Goal: Check status: Check status

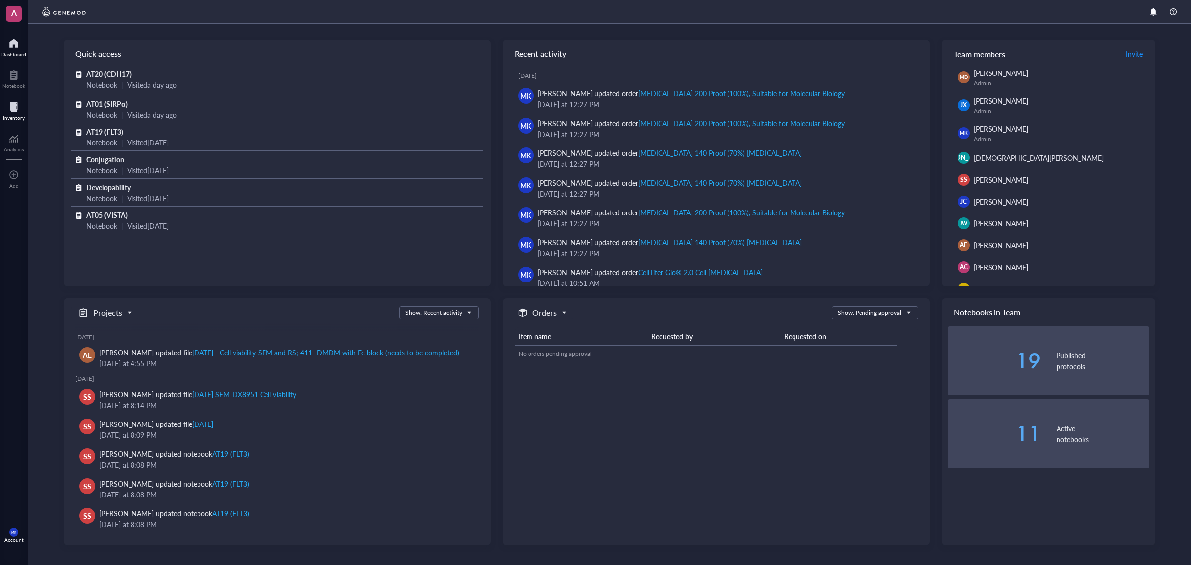
click at [20, 105] on div at bounding box center [14, 107] width 22 height 16
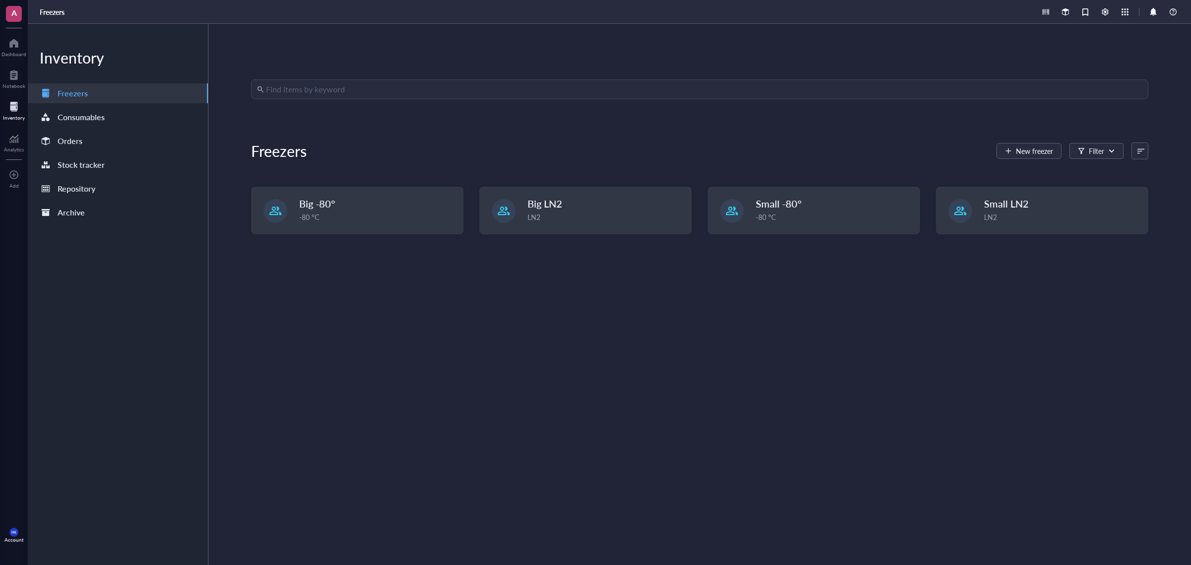
click at [98, 127] on div "Consumables" at bounding box center [118, 117] width 180 height 20
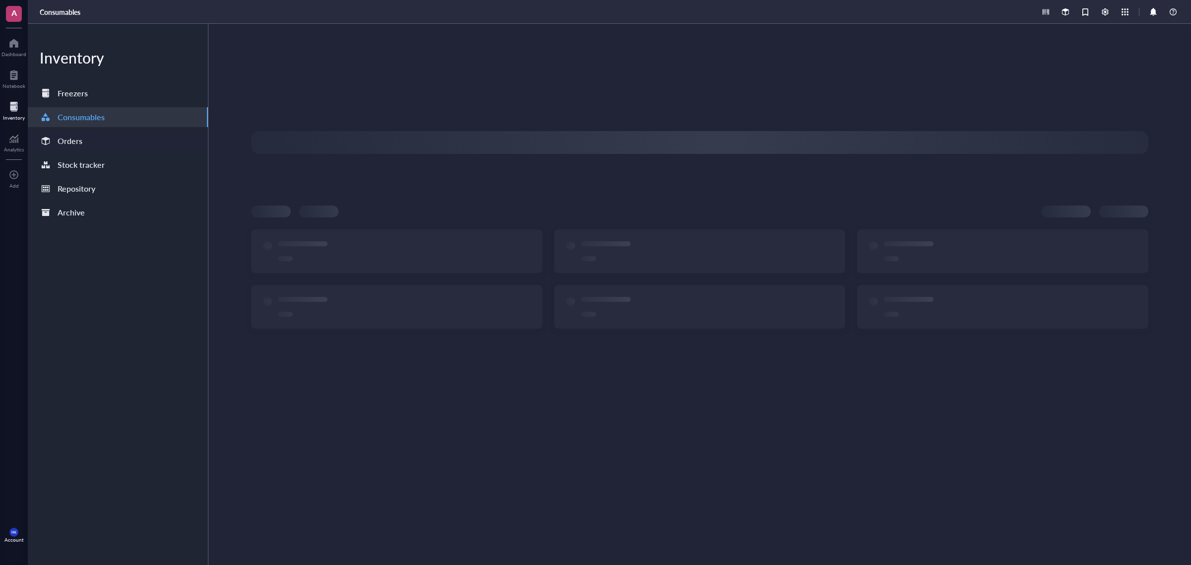
click at [99, 131] on div "Orders" at bounding box center [118, 141] width 180 height 20
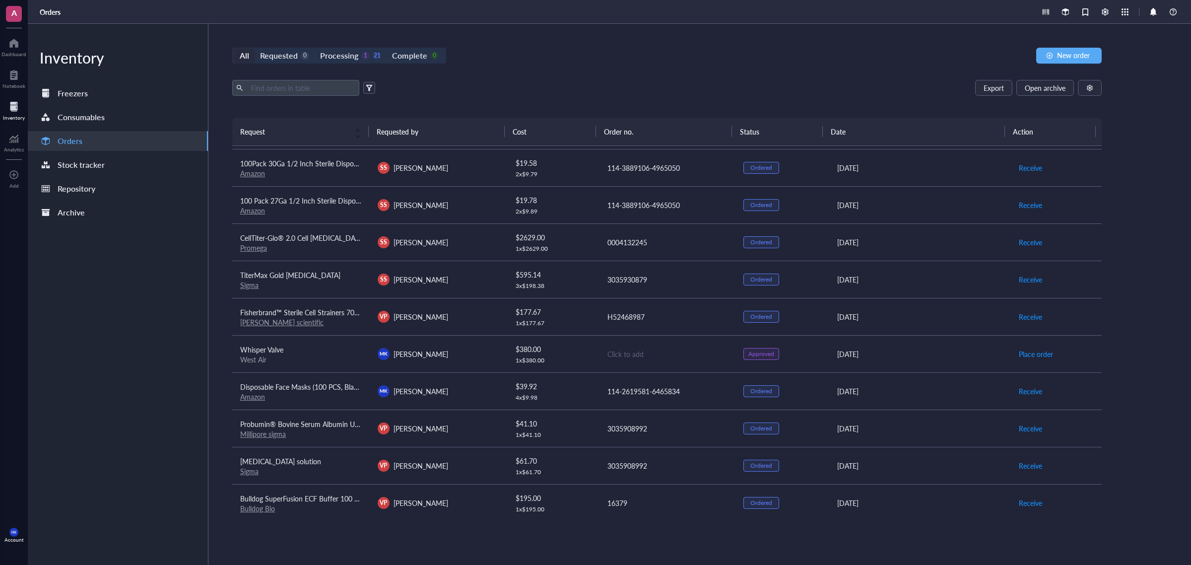
scroll to position [62, 0]
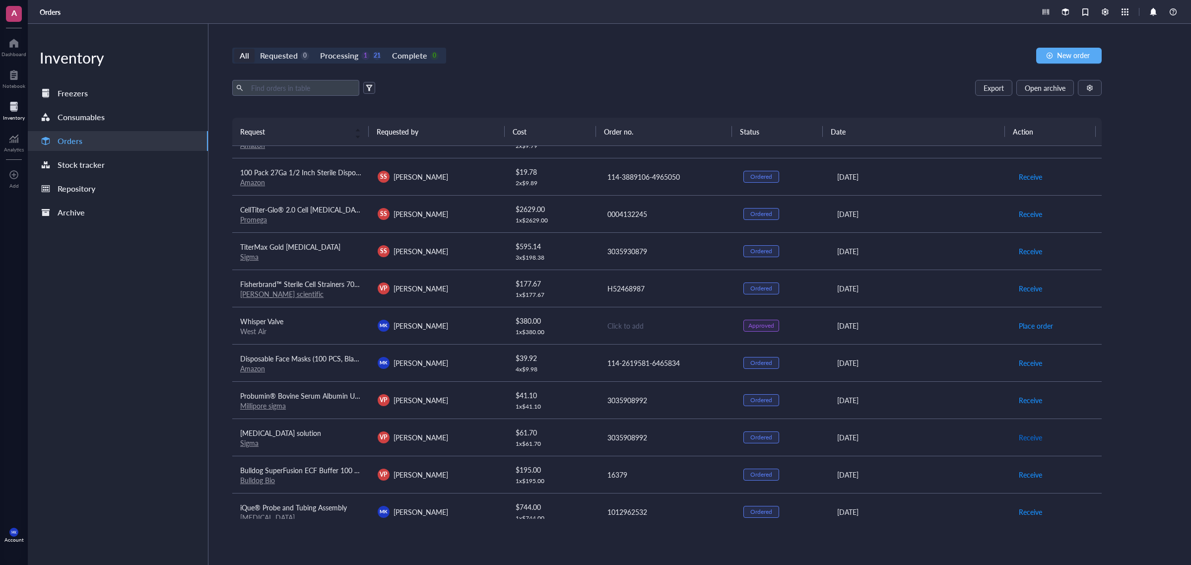
click at [1030, 437] on span "Receive" at bounding box center [1030, 437] width 23 height 11
click at [1028, 434] on span "Archive order" at bounding box center [1040, 437] width 42 height 11
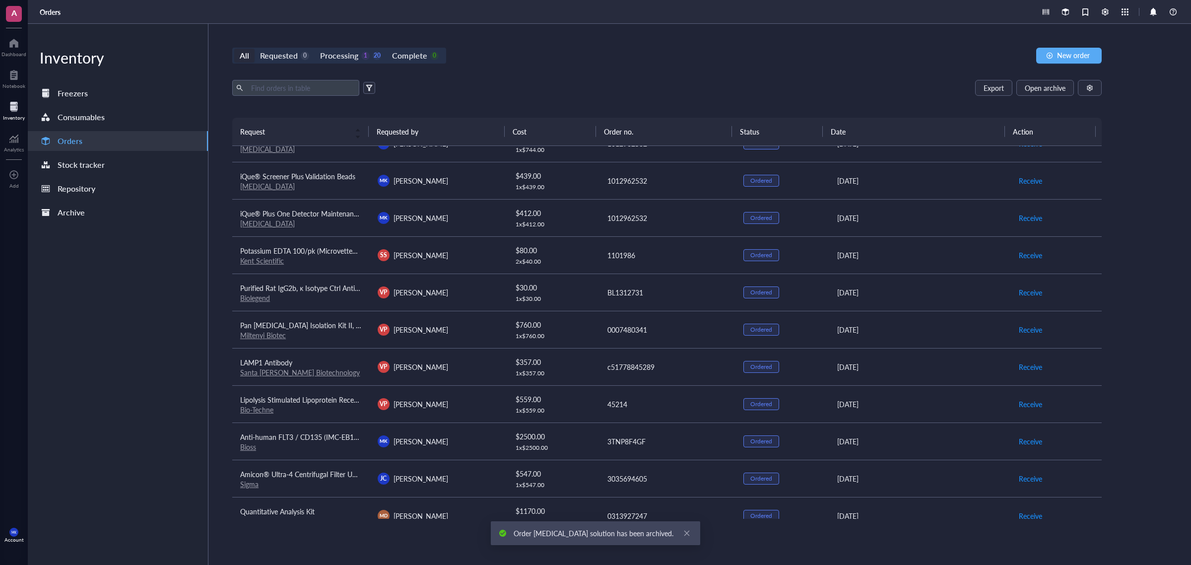
scroll to position [411, 0]
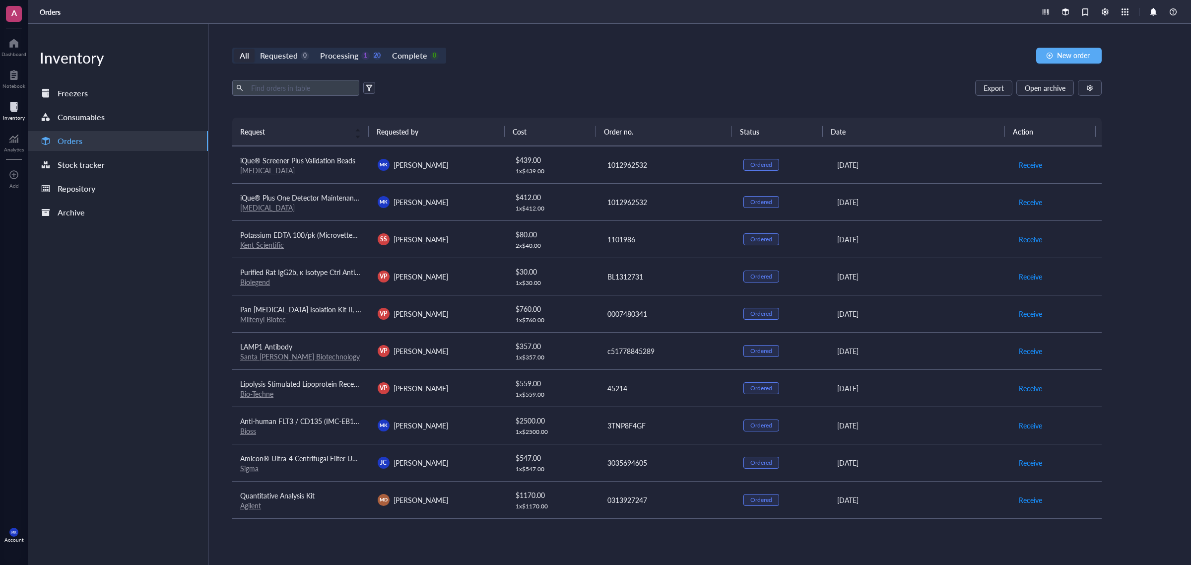
click at [463, 427] on div "[PERSON_NAME] [PERSON_NAME]" at bounding box center [439, 425] width 122 height 12
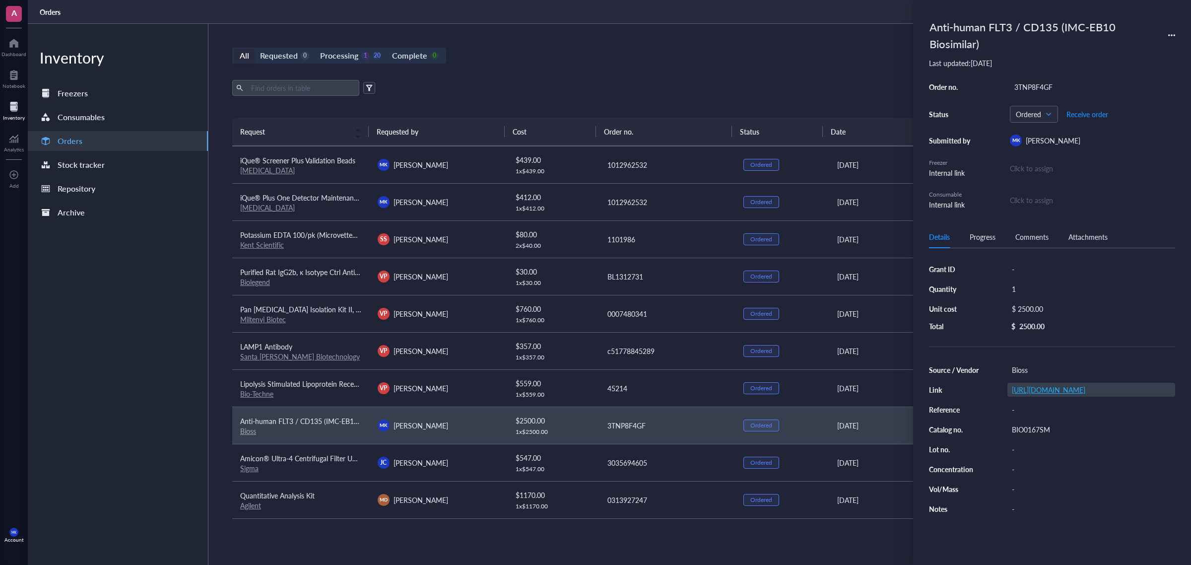
click at [1061, 393] on link "[URL][DOMAIN_NAME]" at bounding box center [1048, 390] width 73 height 10
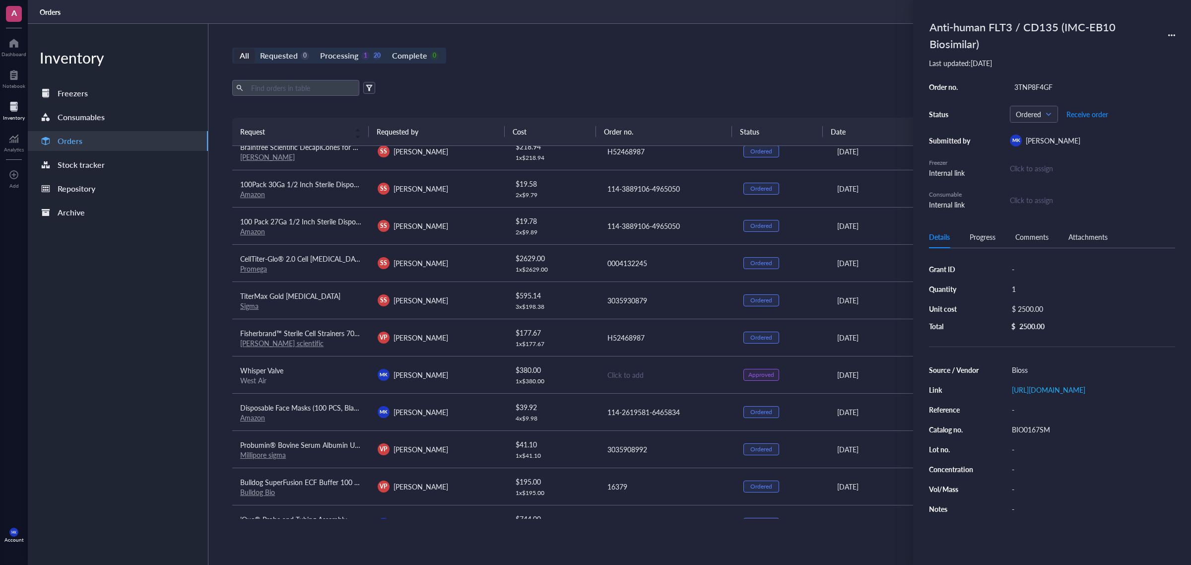
scroll to position [0, 0]
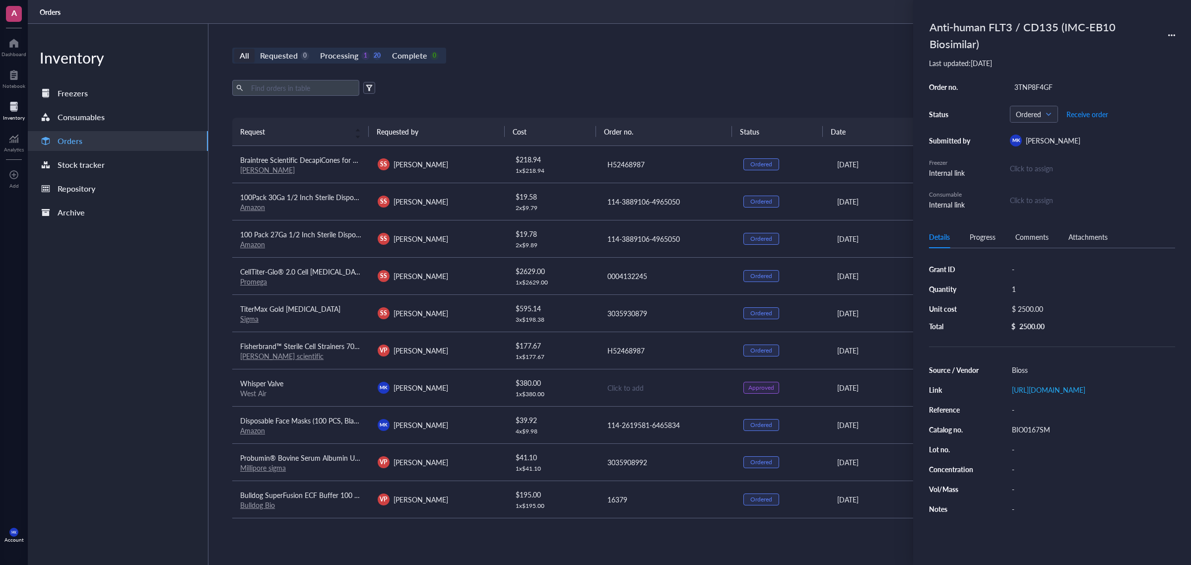
click at [8, 61] on div "A Dashboard Notebook Inventory Analytics To pick up a draggable item, press the…" at bounding box center [14, 282] width 28 height 565
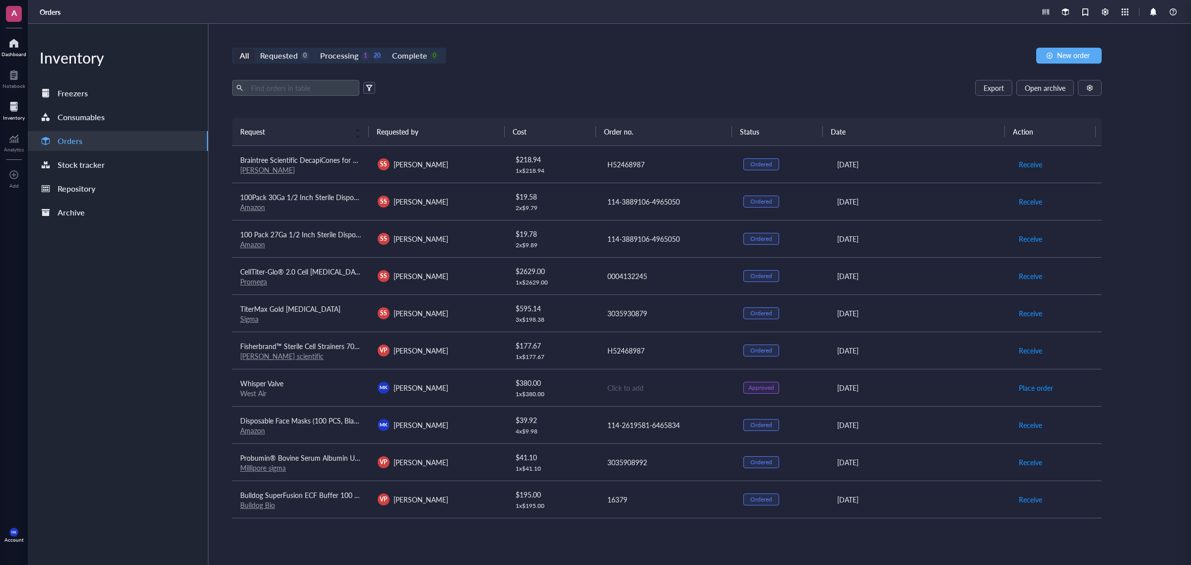
click at [12, 53] on div "Dashboard" at bounding box center [13, 54] width 25 height 6
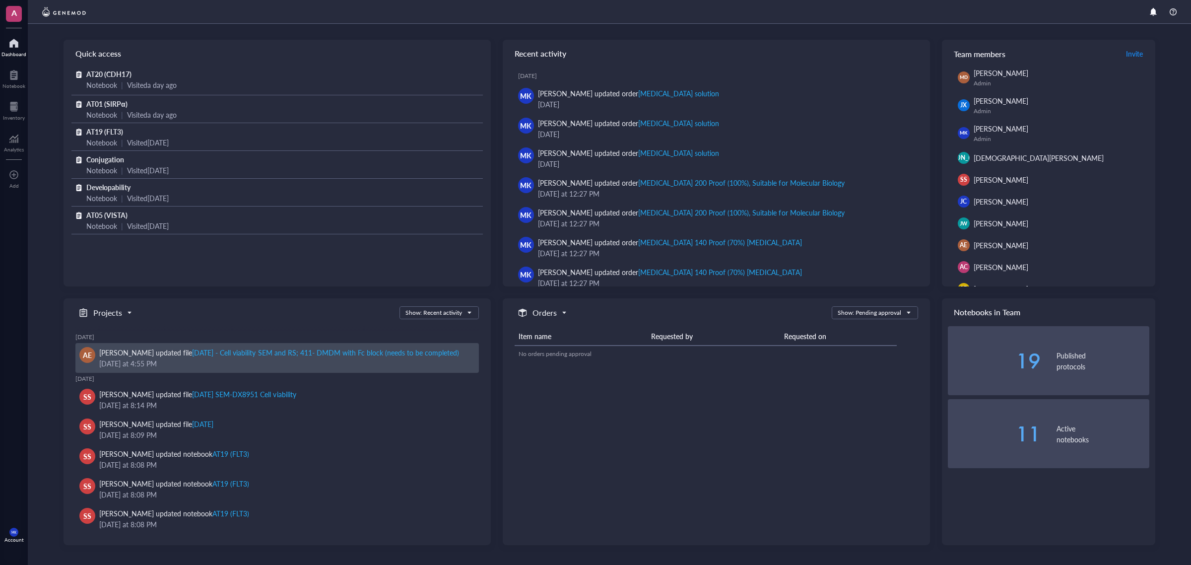
click at [339, 353] on div "[DATE] - Cell viability SEM and RS; 411- DMDM with Fc block (needs to be comple…" at bounding box center [325, 352] width 267 height 10
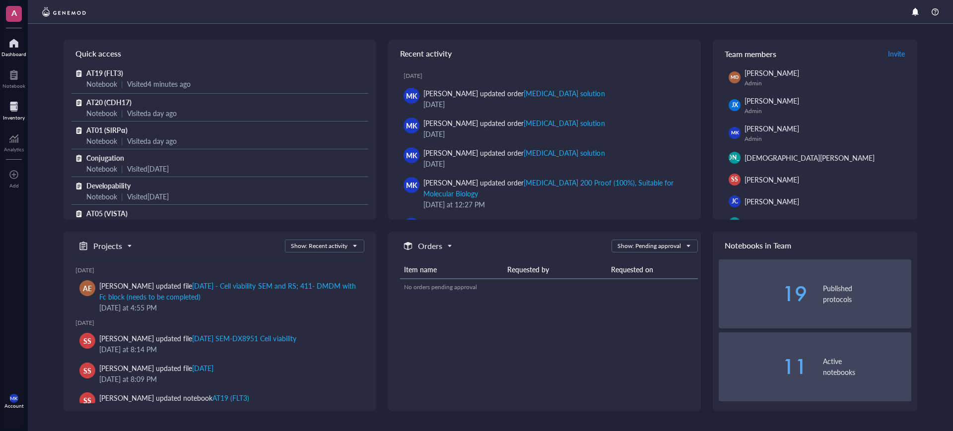
click at [7, 120] on div "Inventory" at bounding box center [14, 118] width 22 height 6
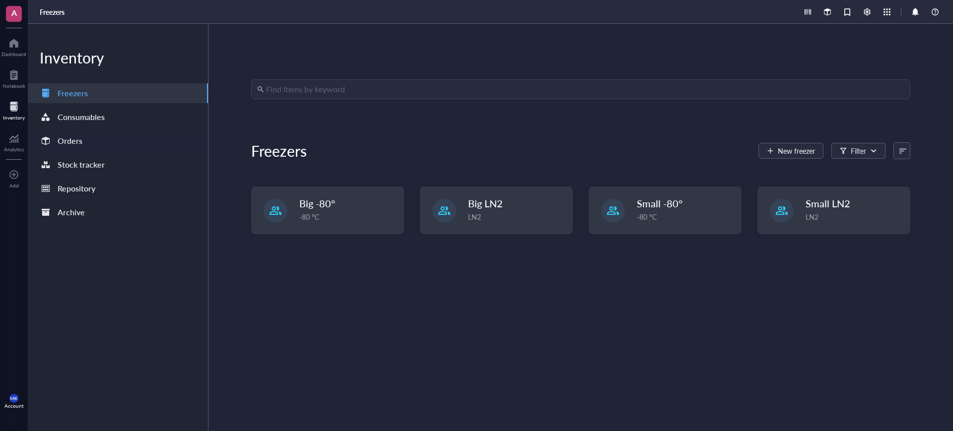
click at [80, 141] on div "Orders" at bounding box center [70, 141] width 25 height 14
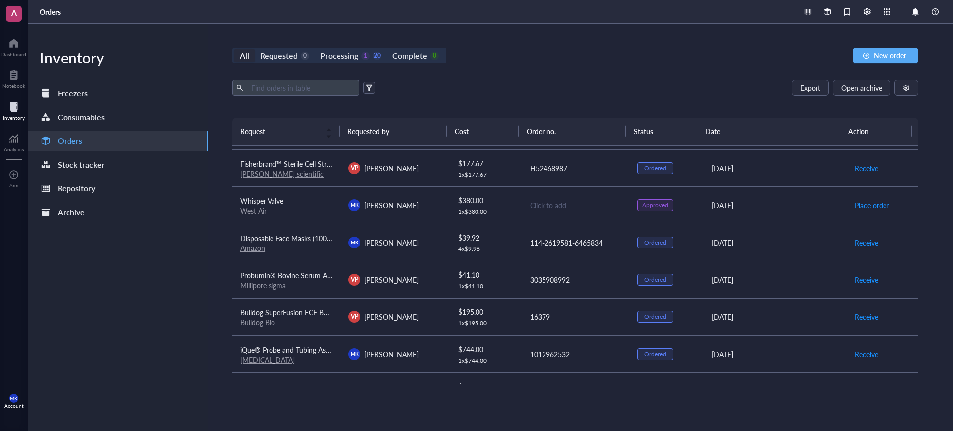
scroll to position [186, 0]
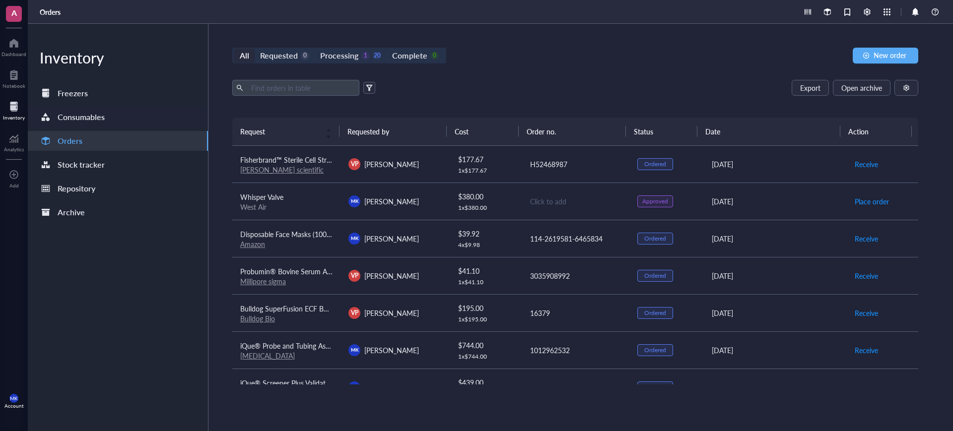
click at [77, 111] on div "Consumables" at bounding box center [81, 117] width 47 height 14
